Goal: Task Accomplishment & Management: Manage account settings

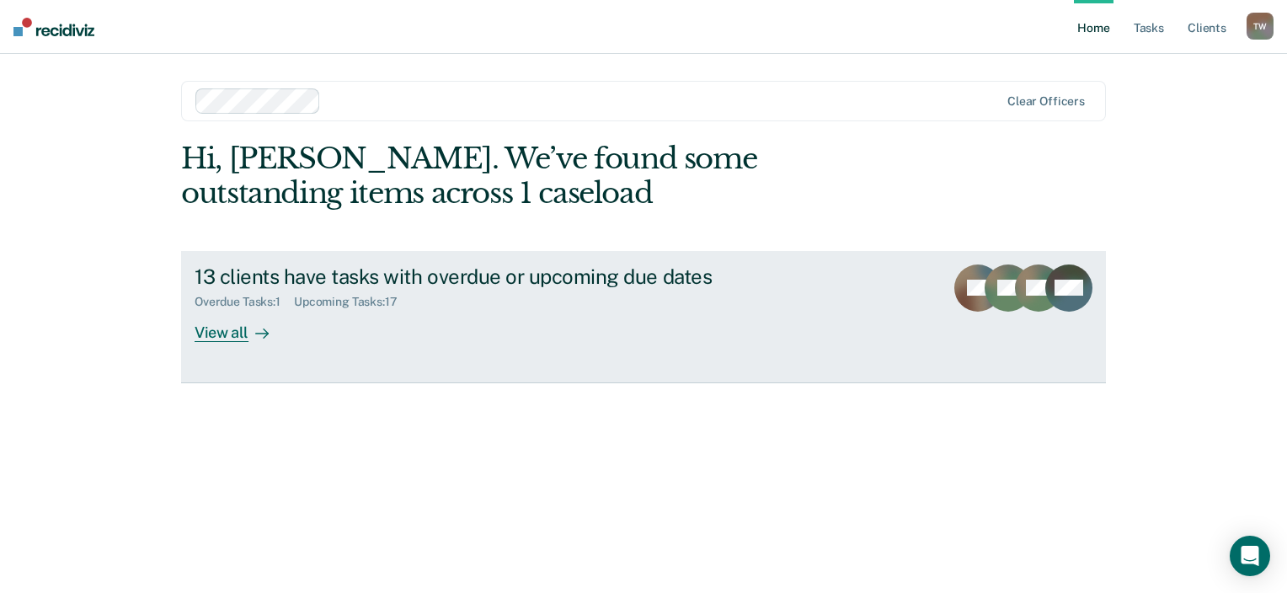
click at [229, 340] on div "View all" at bounding box center [242, 325] width 94 height 33
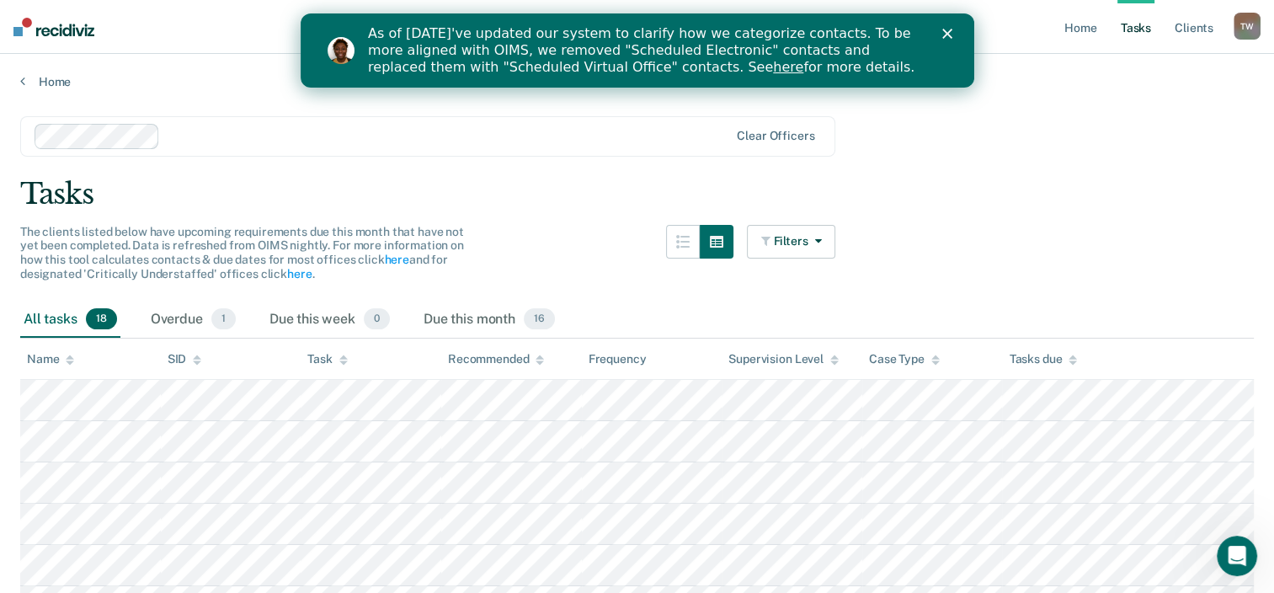
click at [947, 34] on polygon "Close" at bounding box center [947, 34] width 10 height 10
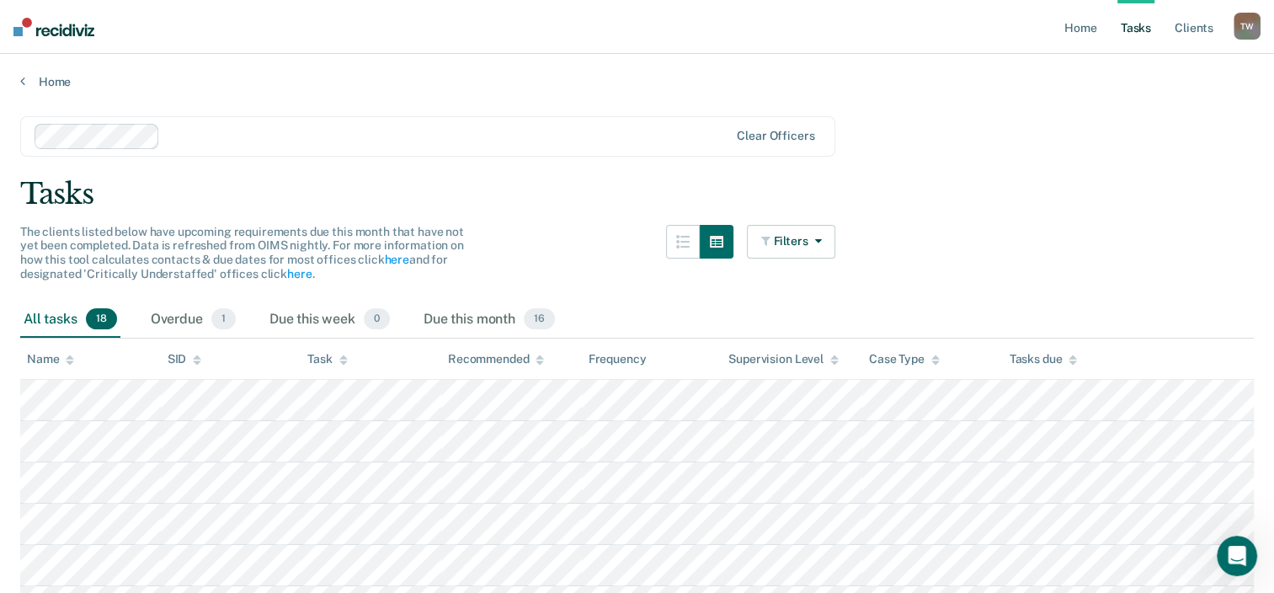
click at [1251, 24] on div "T W" at bounding box center [1247, 26] width 27 height 27
click at [1152, 115] on link "Log Out" at bounding box center [1180, 111] width 136 height 14
